Goal: Navigation & Orientation: Find specific page/section

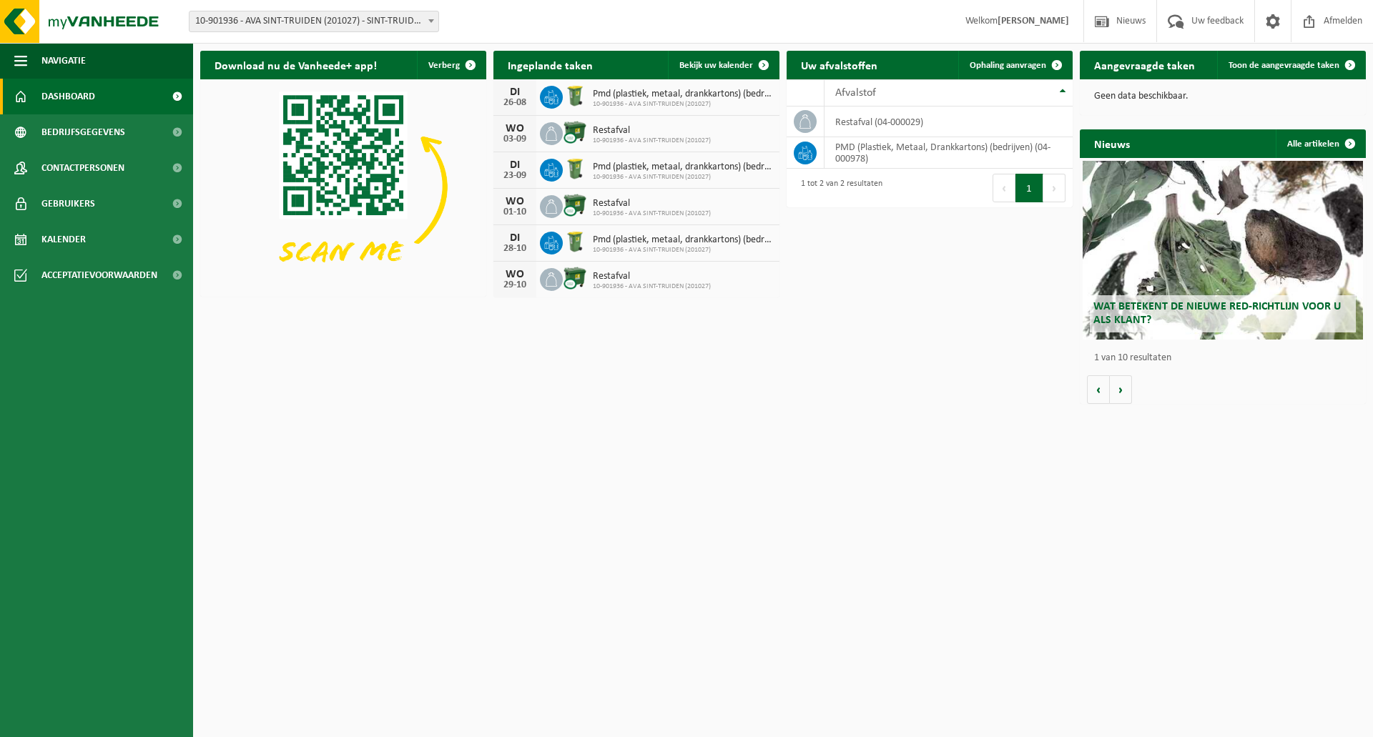
click at [629, 94] on span "Pmd (plastiek, metaal, drankkartons) (bedrijven)" at bounding box center [683, 94] width 180 height 11
click at [1197, 28] on span "Uw feedback" at bounding box center [1217, 21] width 59 height 42
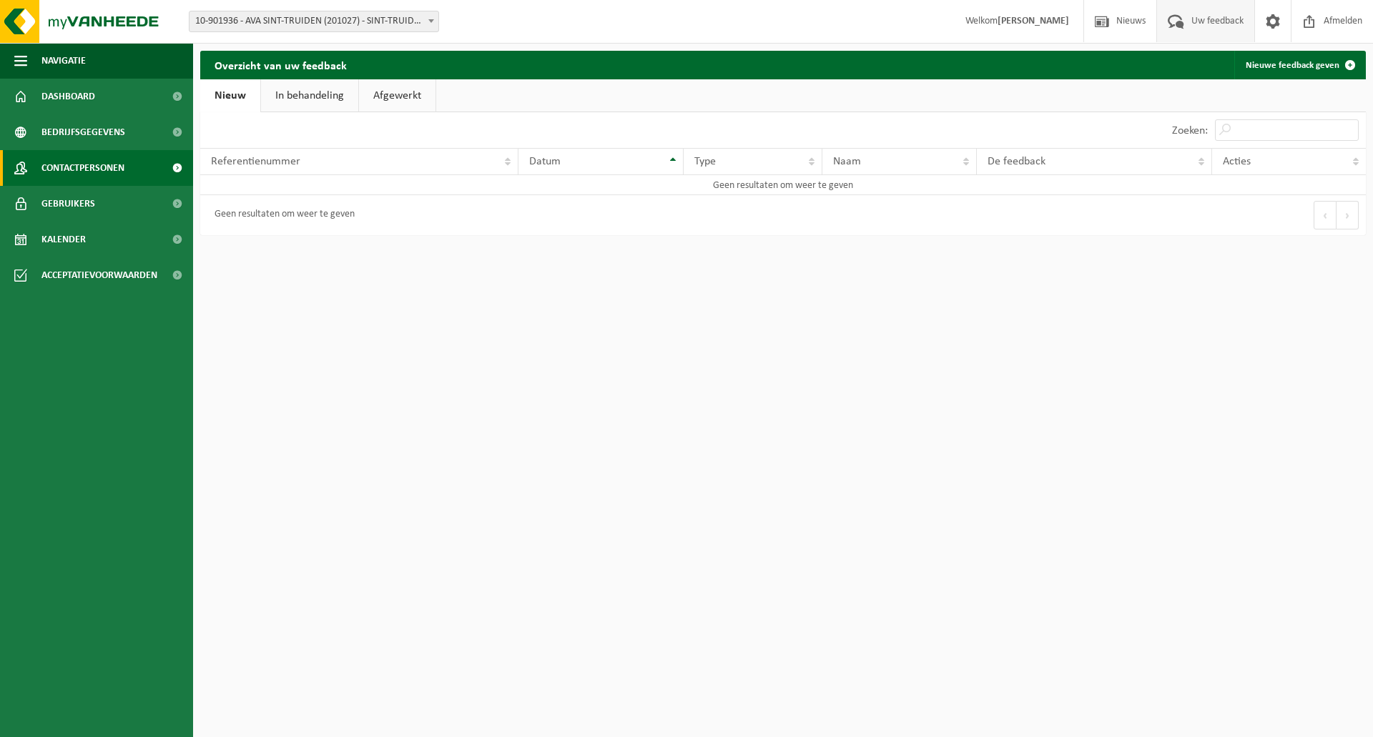
click at [110, 177] on span "Contactpersonen" at bounding box center [82, 168] width 83 height 36
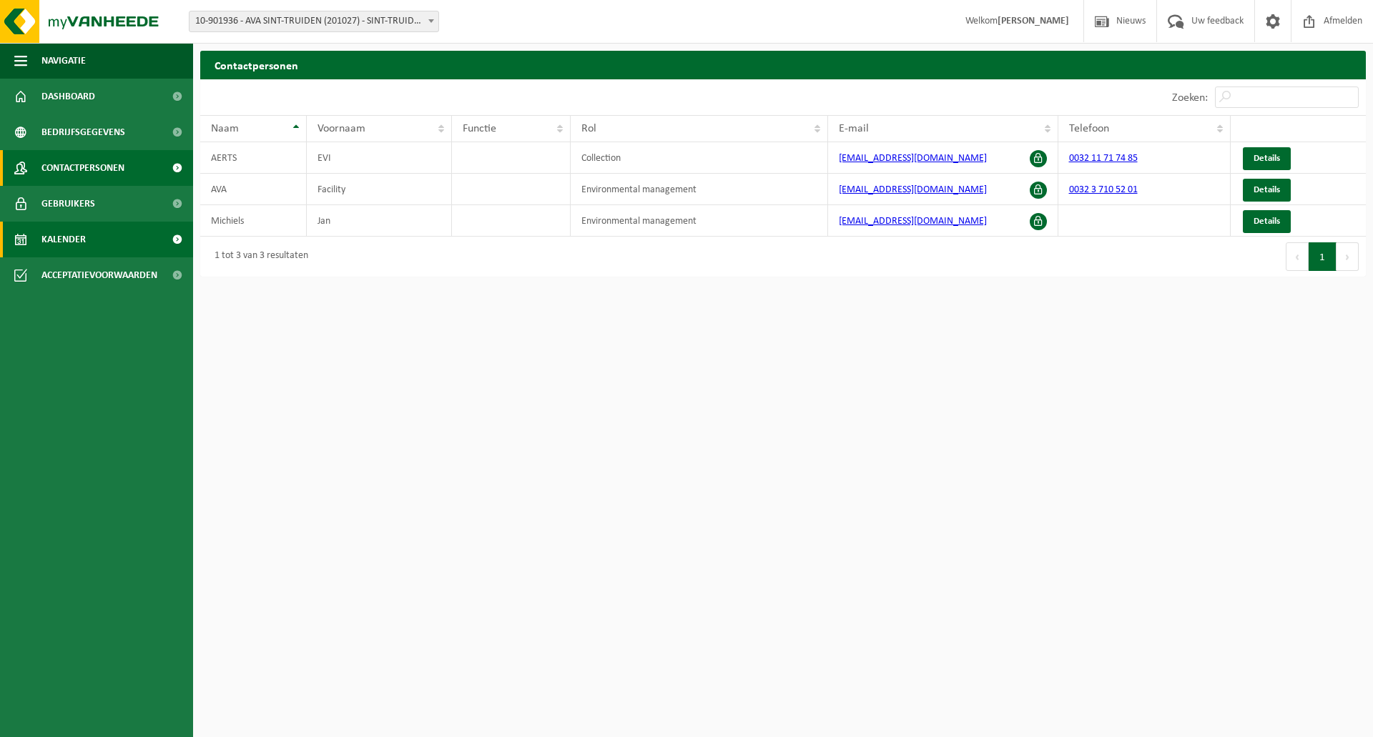
click at [102, 243] on link "Kalender" at bounding box center [96, 240] width 193 height 36
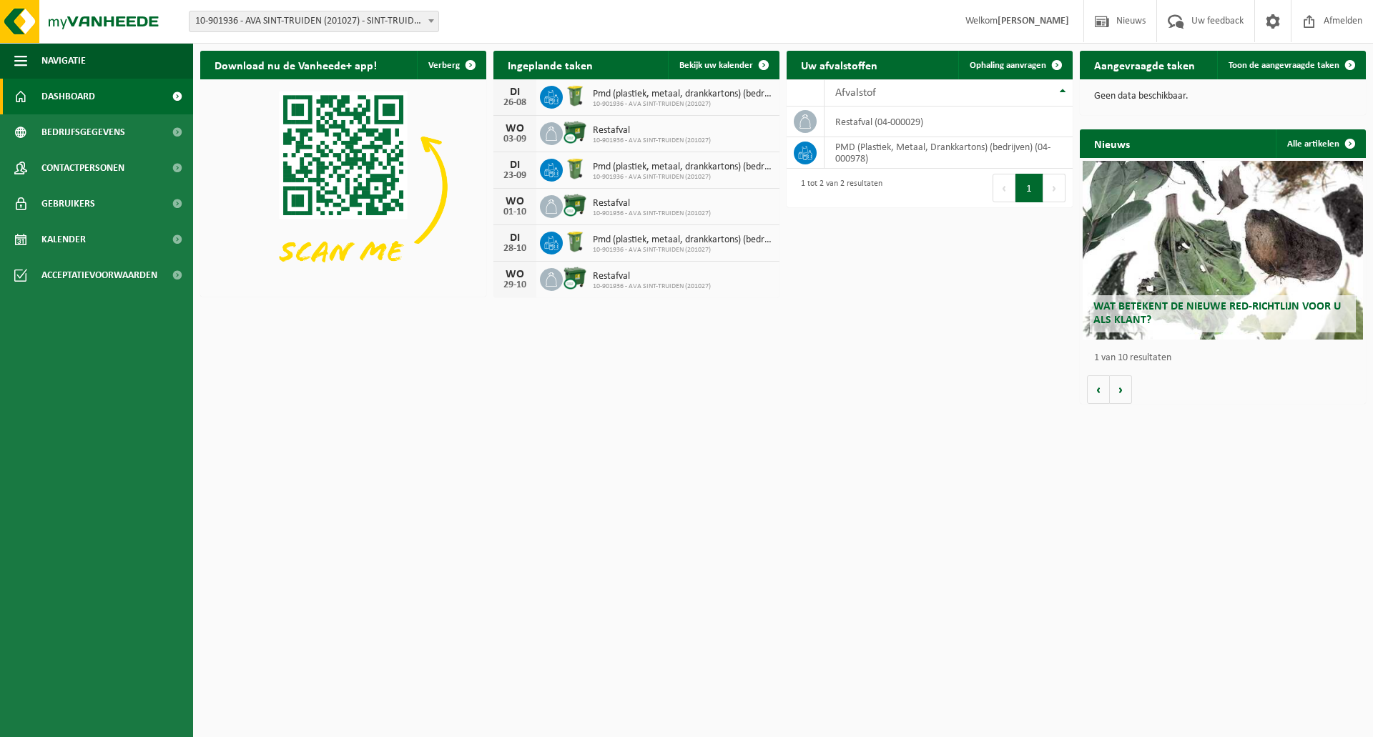
click at [291, 24] on span "10-901936 - AVA SINT-TRUIDEN (201027) - SINT-TRUIDEN" at bounding box center [314, 21] width 249 height 20
click at [1145, 29] on span "Nieuws" at bounding box center [1131, 21] width 36 height 42
click at [92, 135] on span "Bedrijfsgegevens" at bounding box center [83, 132] width 84 height 36
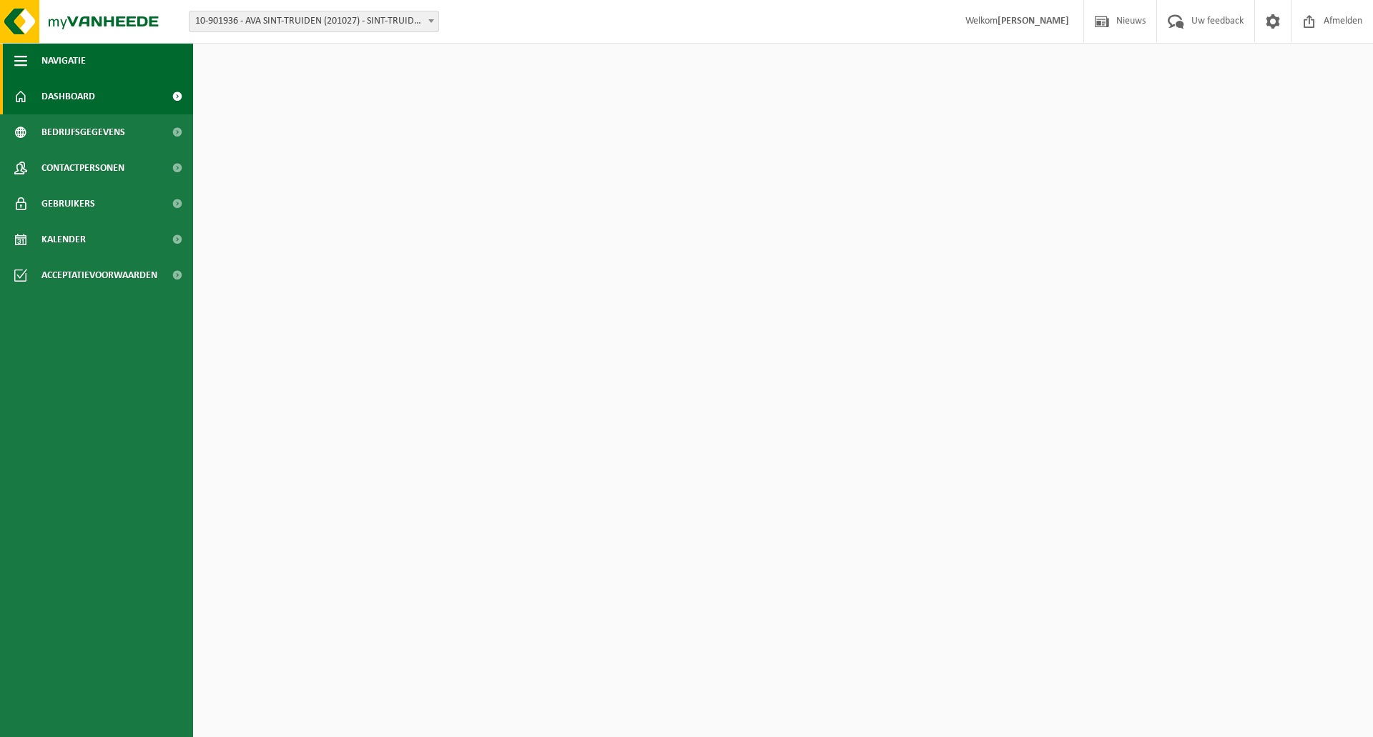
click at [40, 67] on button "Navigatie" at bounding box center [96, 61] width 193 height 36
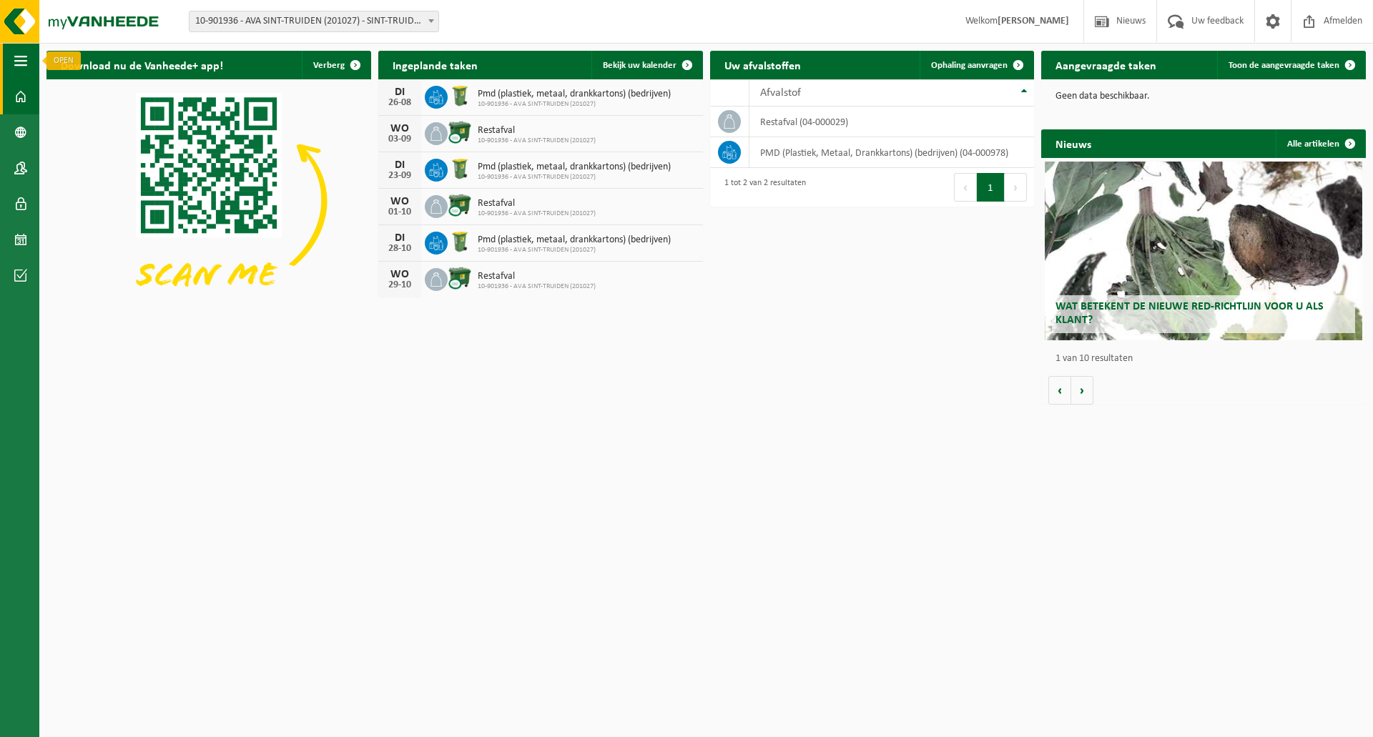
click at [29, 67] on button "Navigatie" at bounding box center [19, 61] width 39 height 36
click at [17, 62] on span "button" at bounding box center [20, 61] width 13 height 36
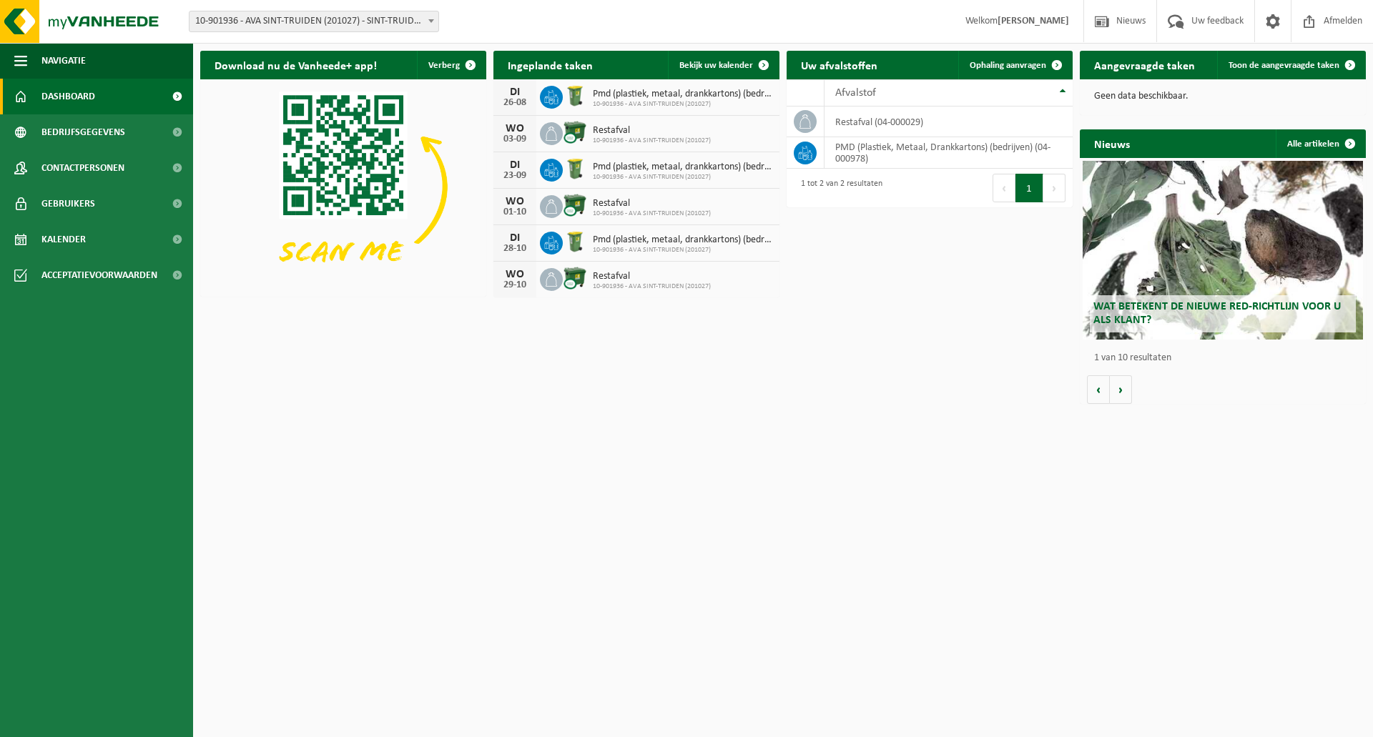
click at [521, 105] on div "26-08" at bounding box center [515, 103] width 29 height 10
click at [1179, 24] on span at bounding box center [1176, 21] width 24 height 42
click at [1189, 26] on span "Uw feedback" at bounding box center [1217, 21] width 59 height 42
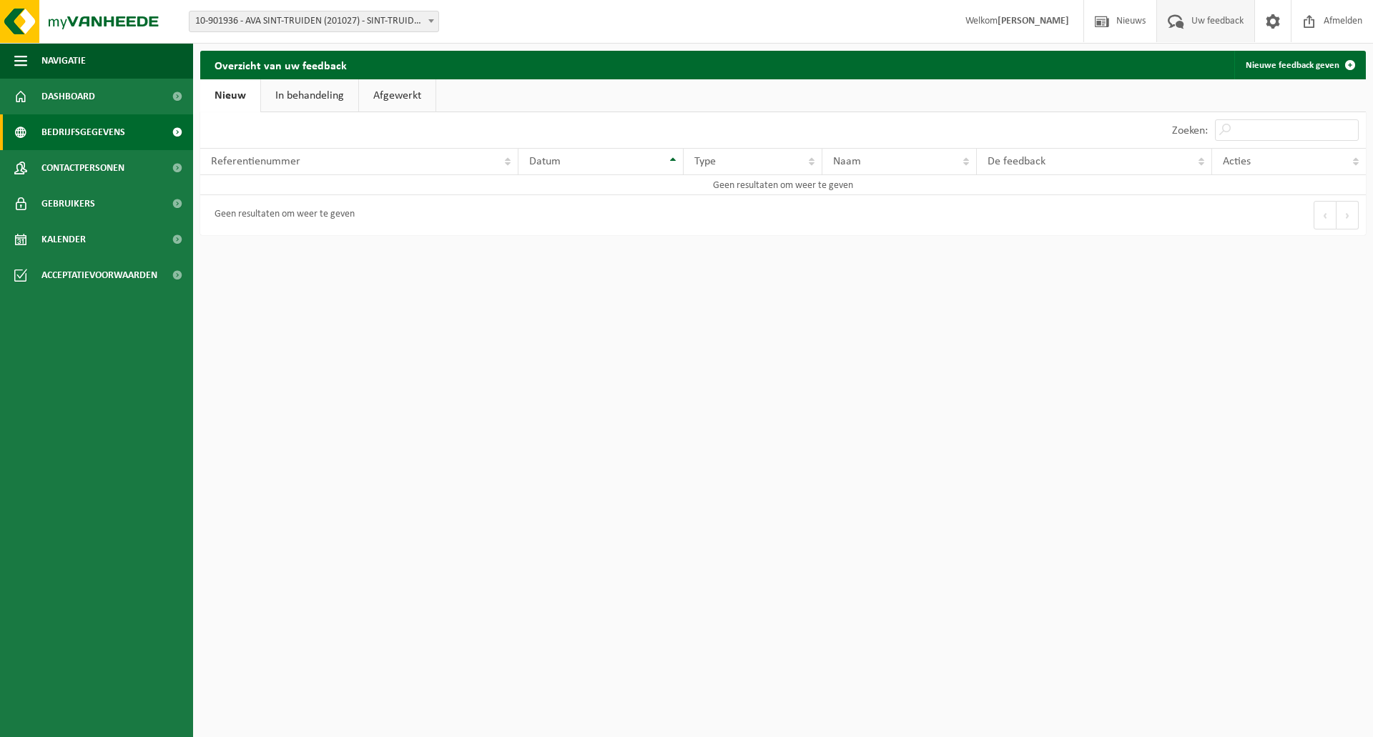
click at [114, 129] on span "Bedrijfsgegevens" at bounding box center [83, 132] width 84 height 36
